Goal: Task Accomplishment & Management: Use online tool/utility

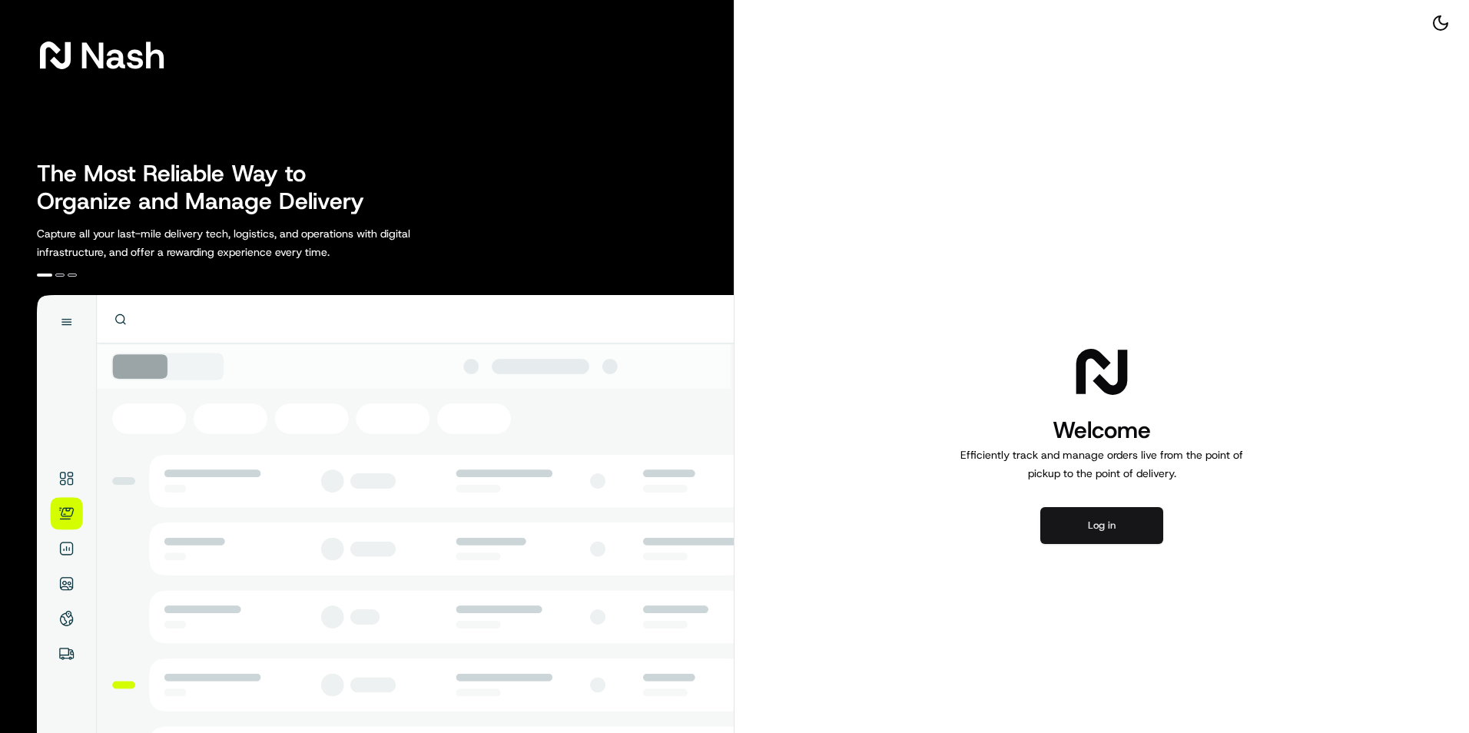
click at [1081, 526] on button "Log in" at bounding box center [1101, 525] width 123 height 37
